Goal: Find specific page/section: Find specific page/section

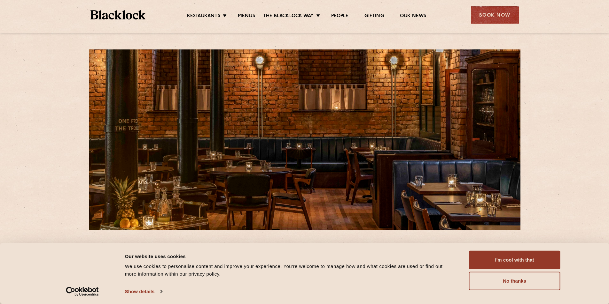
click at [248, 12] on ul "Restaurants [GEOGRAPHIC_DATA] [GEOGRAPHIC_DATA] [GEOGRAPHIC_DATA] [GEOGRAPHIC_D…" at bounding box center [306, 15] width 322 height 10
click at [247, 16] on link "Menus" at bounding box center [246, 16] width 17 height 7
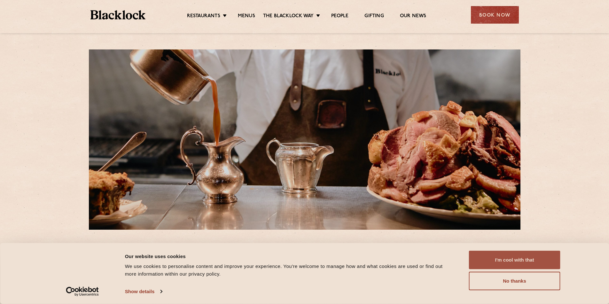
click at [515, 262] on button "I'm cool with that" at bounding box center [514, 260] width 91 height 19
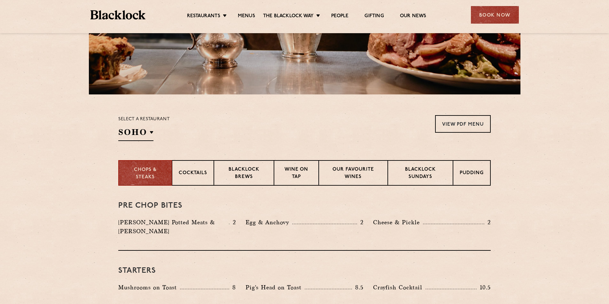
scroll to position [128, 0]
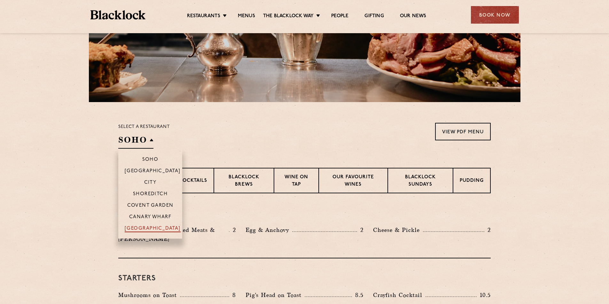
click at [151, 229] on p "[GEOGRAPHIC_DATA]" at bounding box center [153, 229] width 56 height 6
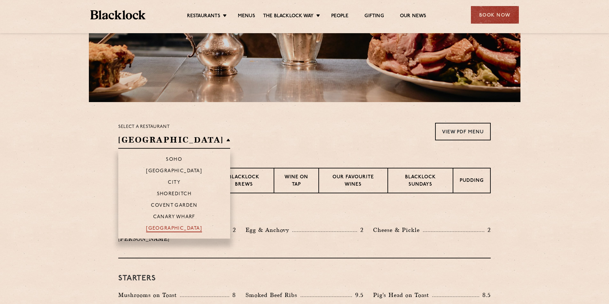
click at [159, 229] on p "[GEOGRAPHIC_DATA]" at bounding box center [174, 229] width 56 height 6
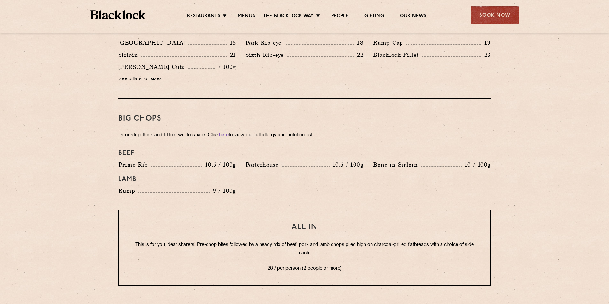
scroll to position [671, 0]
